Goal: Find specific page/section: Find specific page/section

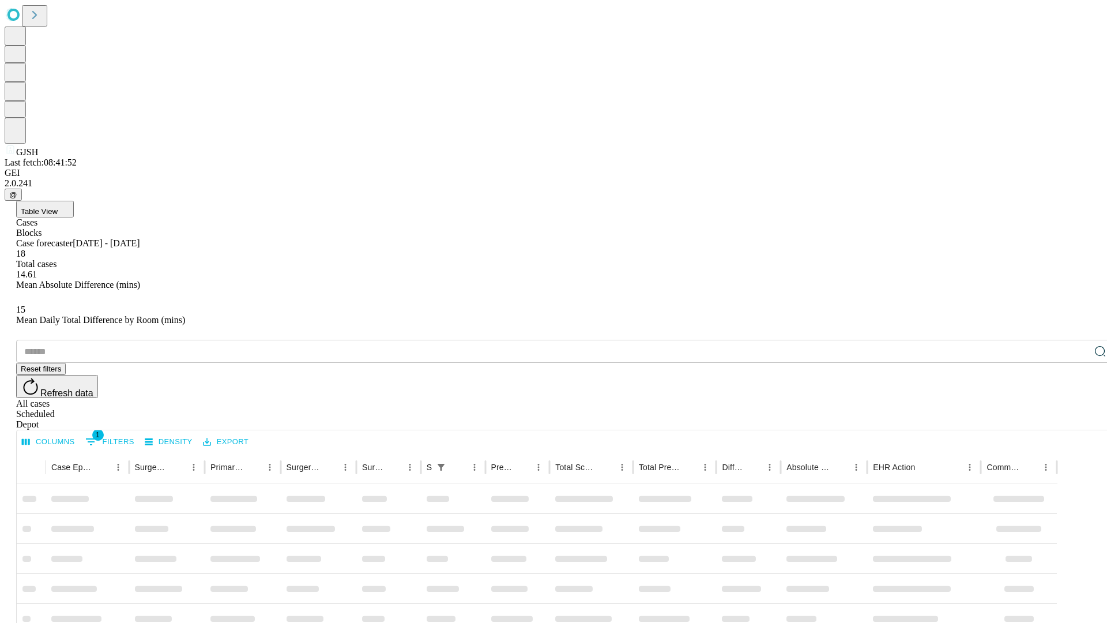
click at [1077, 419] on div "Depot" at bounding box center [564, 424] width 1097 height 10
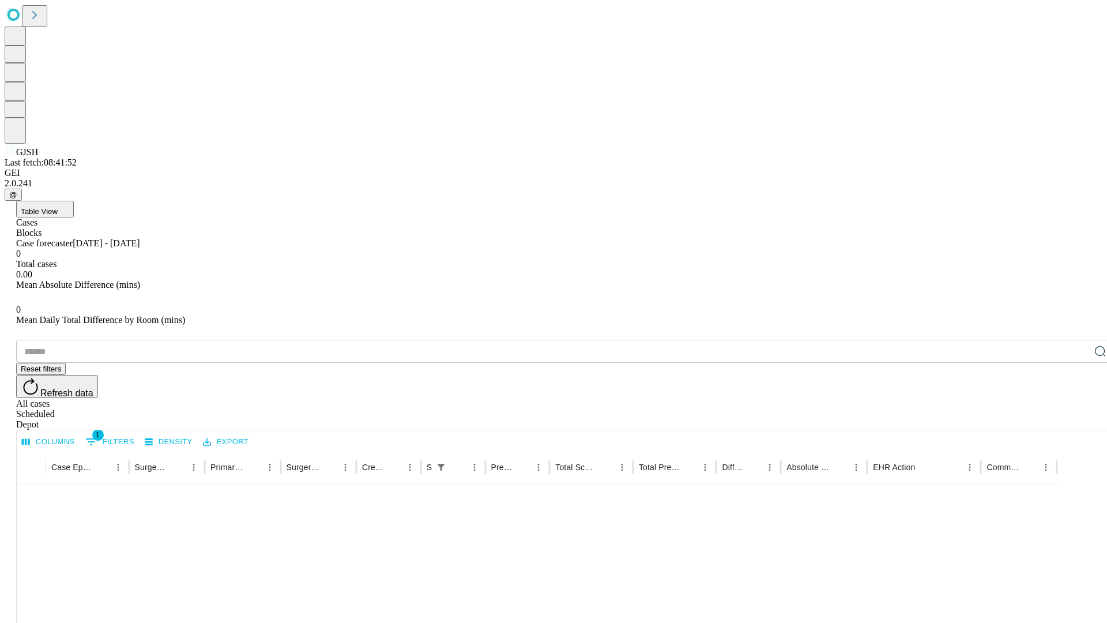
click at [983, 398] on div "All cases" at bounding box center [564, 403] width 1097 height 10
